Goal: Task Accomplishment & Management: Use online tool/utility

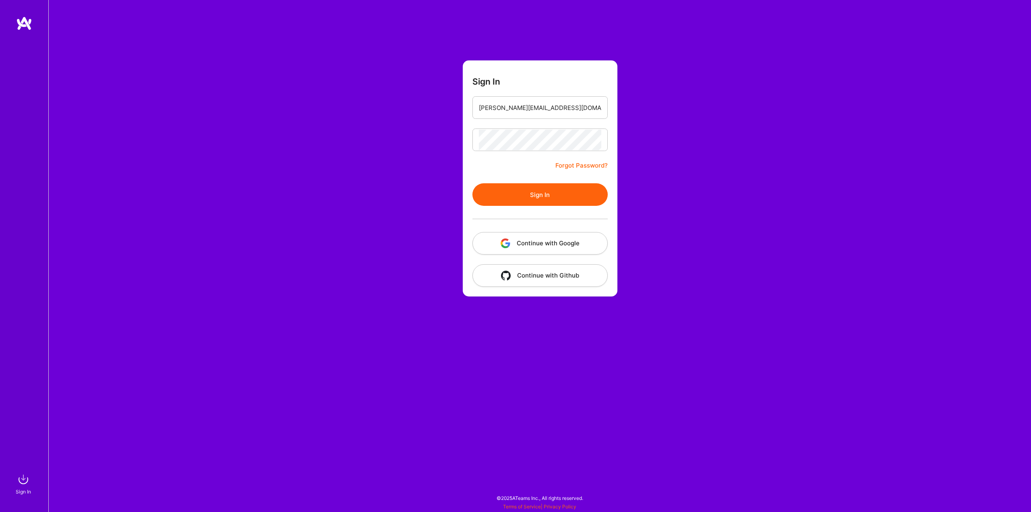
click at [555, 193] on button "Sign In" at bounding box center [539, 194] width 135 height 23
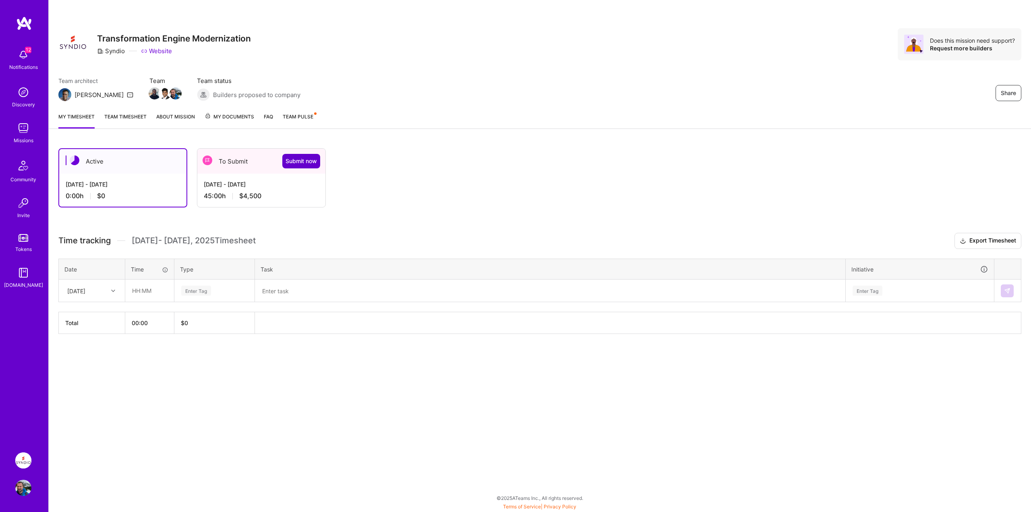
click at [301, 167] on button "Submit now" at bounding box center [301, 161] width 38 height 15
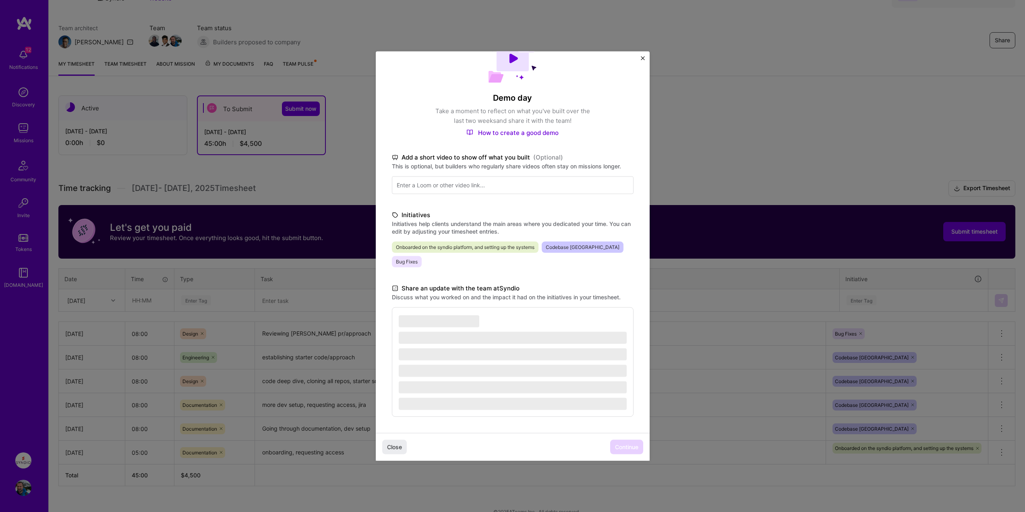
scroll to position [66, 0]
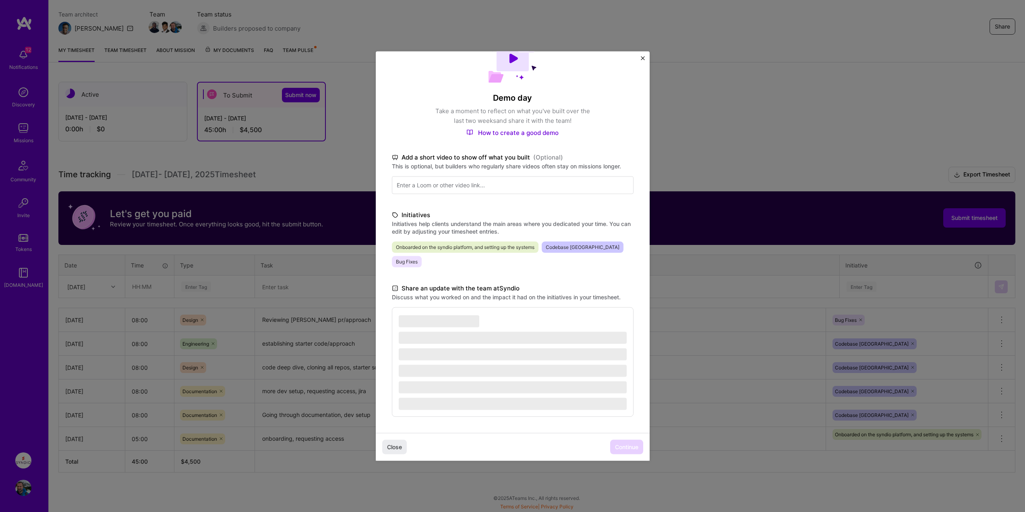
click at [624, 447] on div "Close Continue" at bounding box center [513, 447] width 274 height 28
click at [476, 299] on label "Discuss what you worked on and the impact it had on the initiatives in your tim…" at bounding box center [513, 297] width 242 height 8
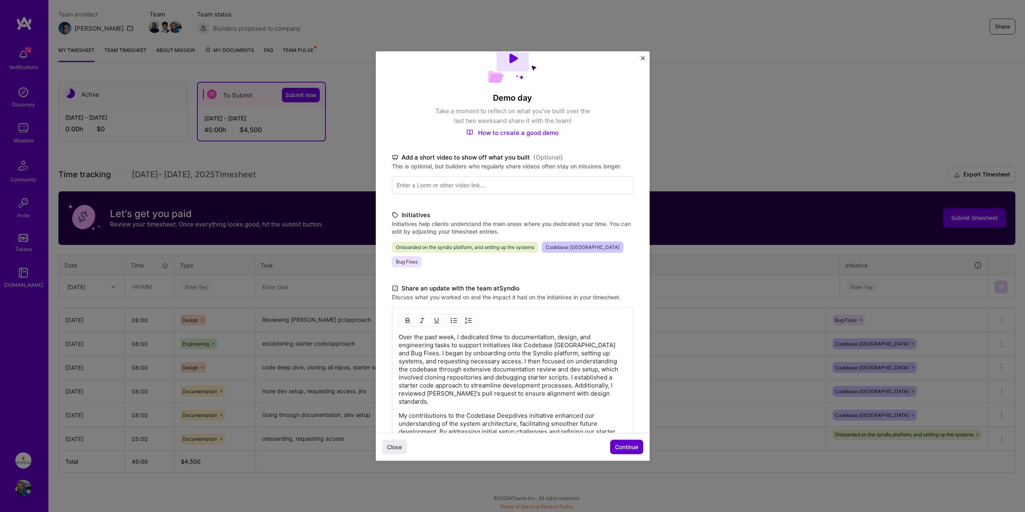
click at [619, 444] on span "Continue" at bounding box center [626, 447] width 23 height 8
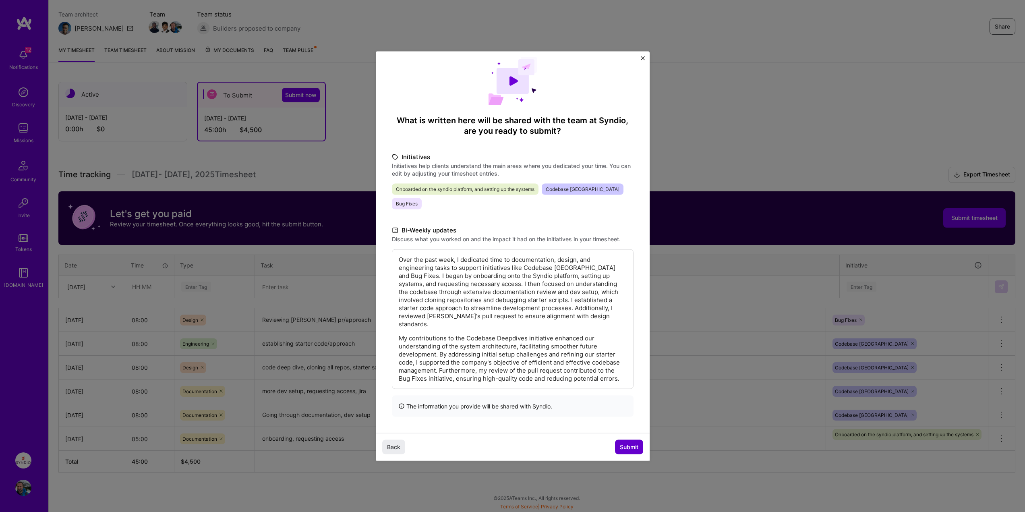
click at [619, 444] on button "Submit" at bounding box center [629, 447] width 28 height 15
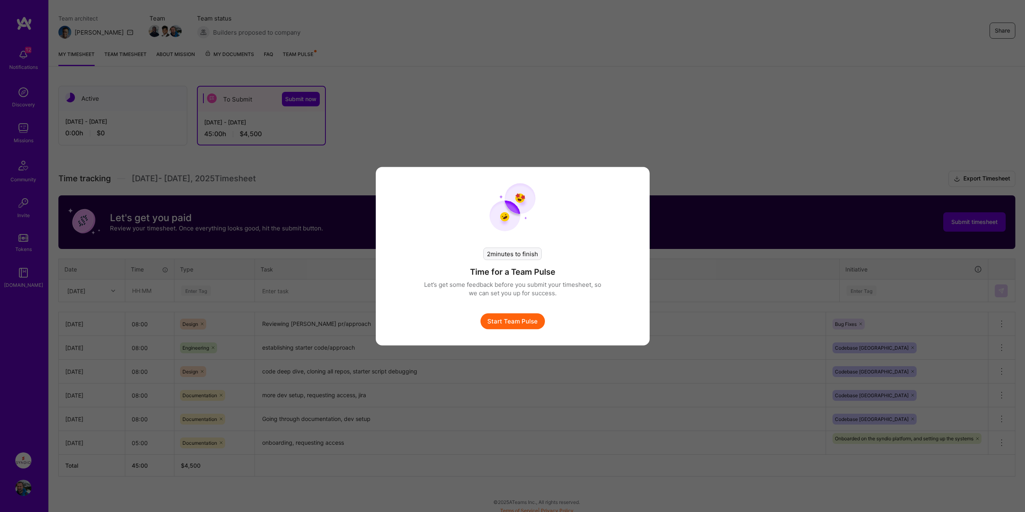
scroll to position [62, 0]
click at [473, 85] on div "2 minutes to finish Time for a Team Pulse Let’s get some feedback before you su…" at bounding box center [515, 256] width 1031 height 512
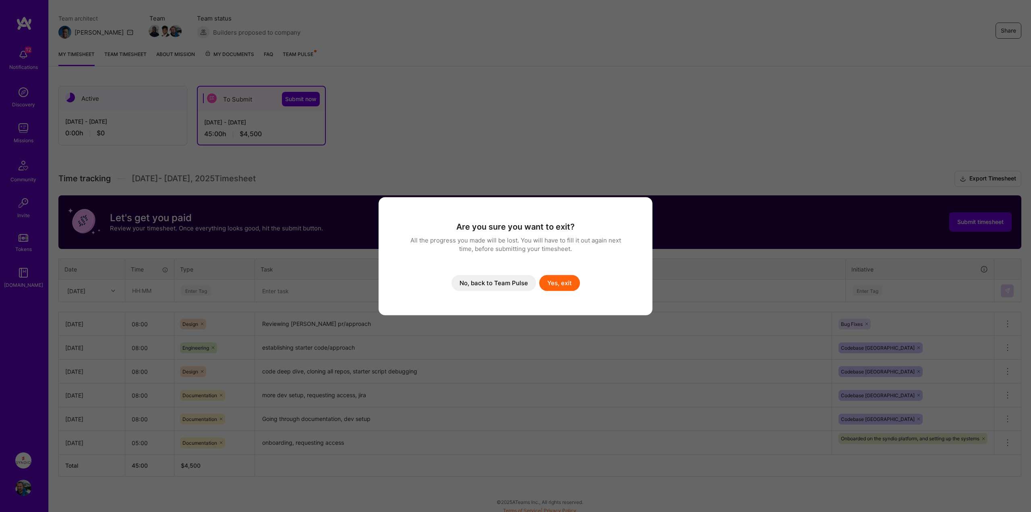
click at [473, 85] on div "Are you sure you want to exit? All the progress you made will be lost. You will…" at bounding box center [515, 256] width 1031 height 512
click at [513, 281] on button "No, back to Team Pulse" at bounding box center [494, 283] width 85 height 16
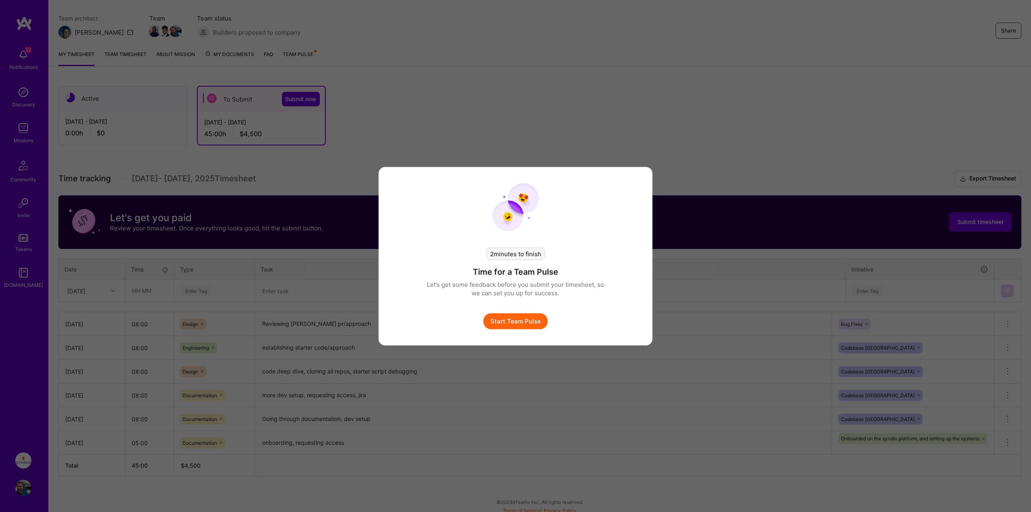
click at [511, 321] on button "Start Team Pulse" at bounding box center [515, 321] width 64 height 16
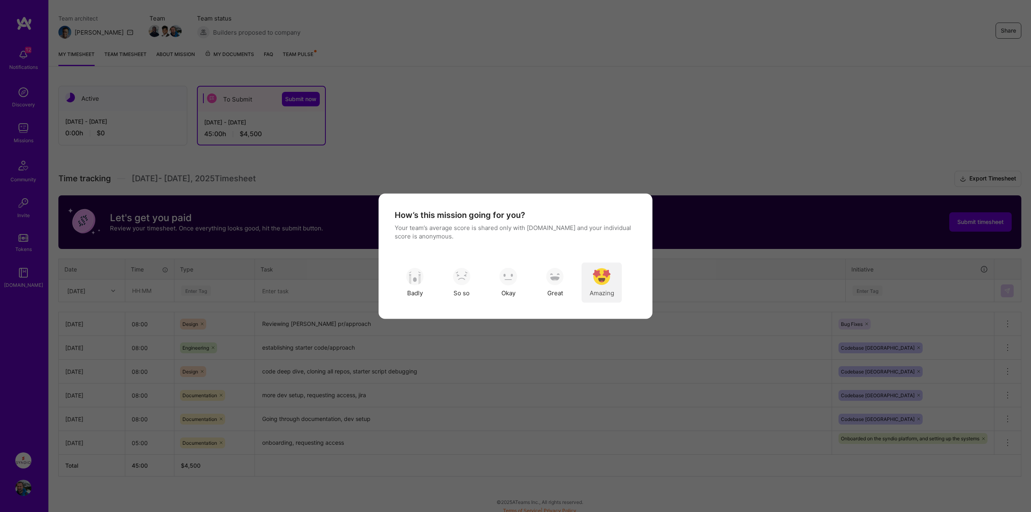
click at [595, 272] on img "modal" at bounding box center [602, 277] width 18 height 18
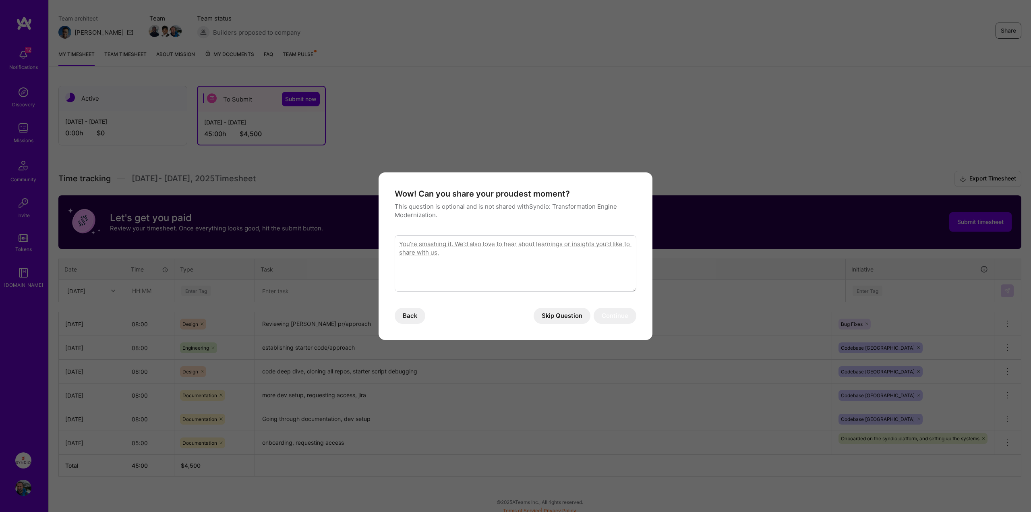
click at [558, 319] on button "Skip Question" at bounding box center [562, 316] width 57 height 16
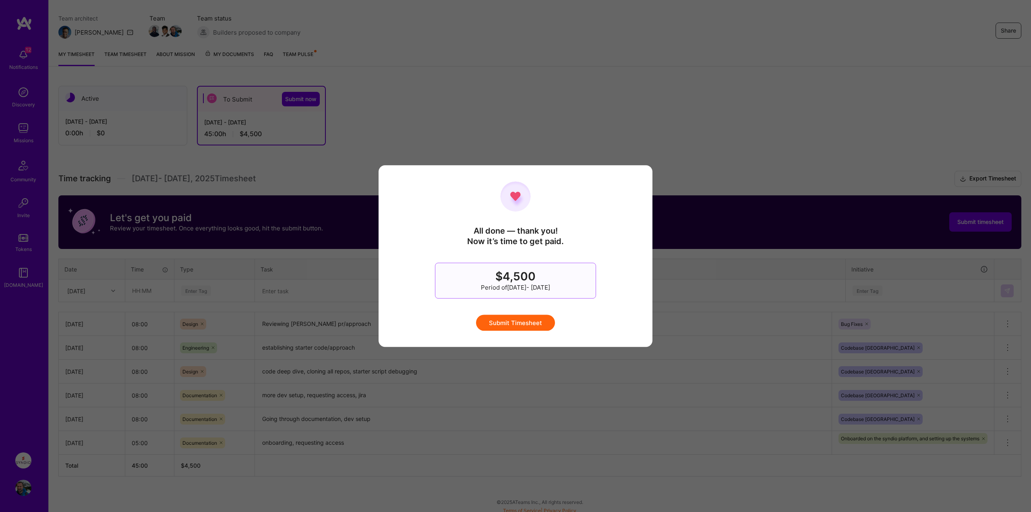
click at [538, 319] on button "Submit Timesheet" at bounding box center [515, 323] width 79 height 16
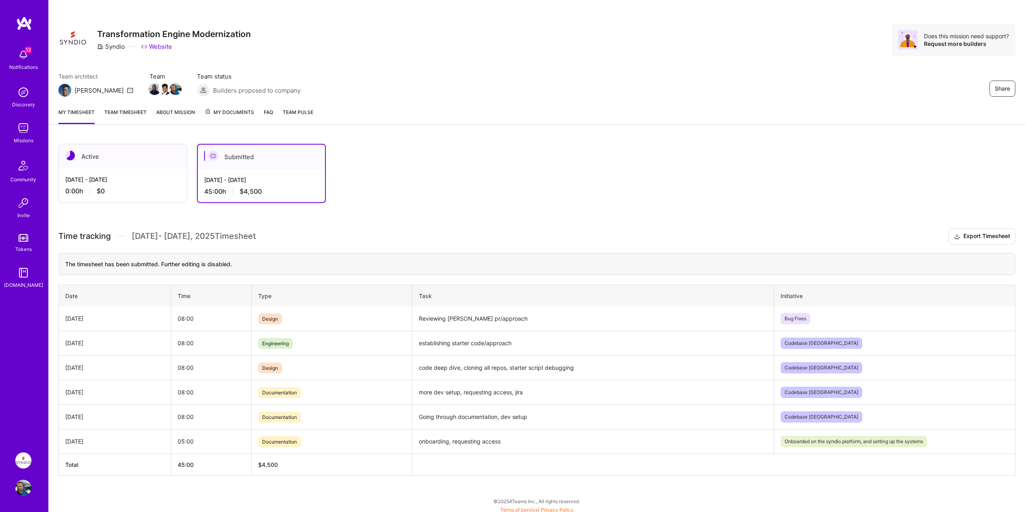
scroll to position [0, 0]
